Goal: Task Accomplishment & Management: Use online tool/utility

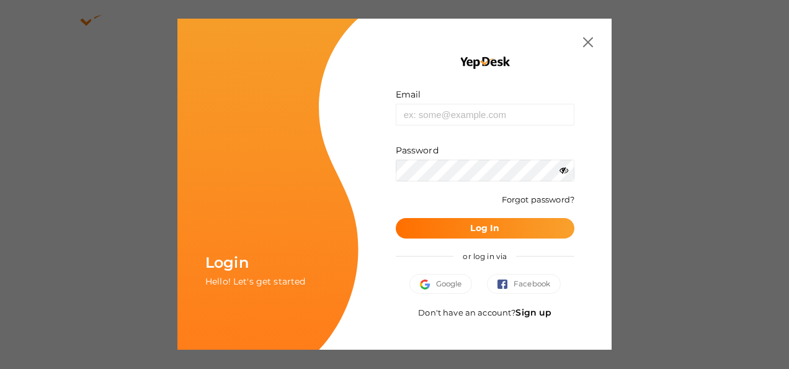
click at [591, 43] on img at bounding box center [588, 42] width 10 height 10
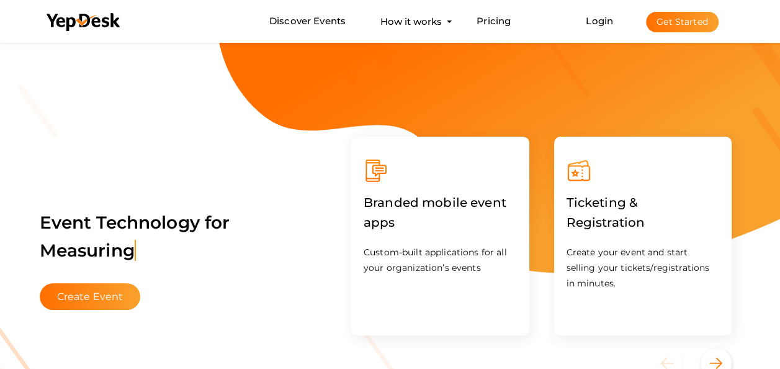
scroll to position [89, 0]
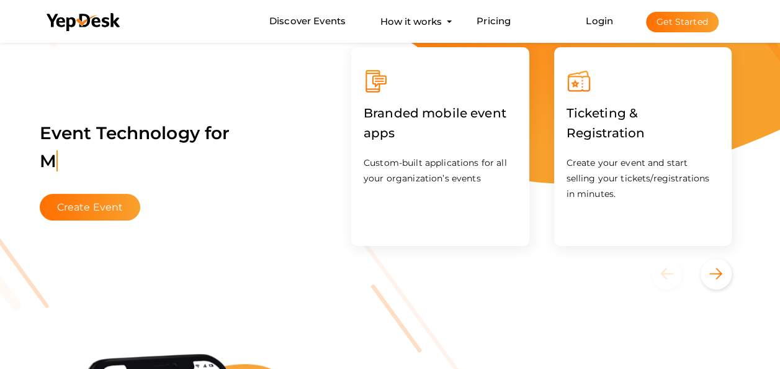
click at [642, 155] on p "Create your event and start selling your tickets/registrations in minutes." at bounding box center [643, 178] width 153 height 47
click at [622, 117] on label "Ticketing & Registration" at bounding box center [643, 123] width 153 height 58
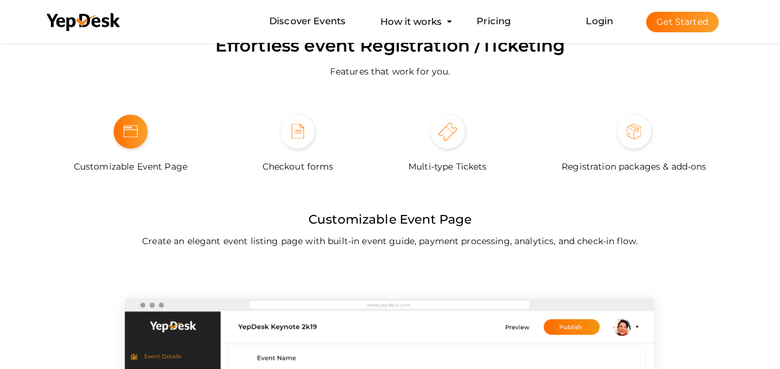
scroll to position [792, 0]
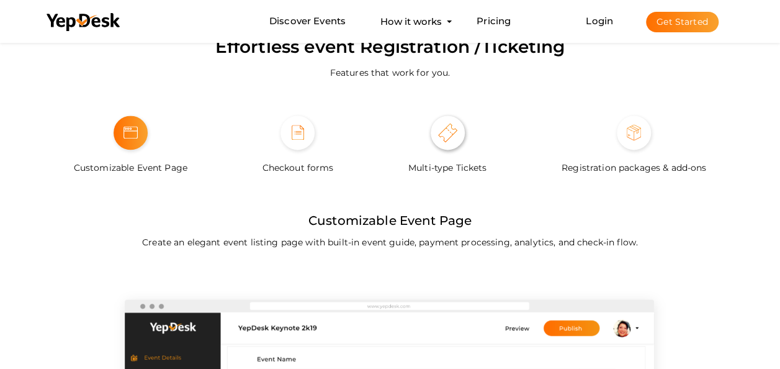
click at [444, 145] on span at bounding box center [448, 132] width 34 height 34
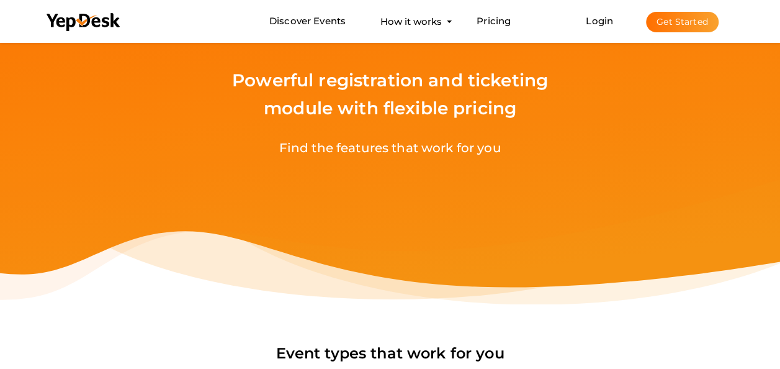
scroll to position [0, 0]
